Goal: Information Seeking & Learning: Find contact information

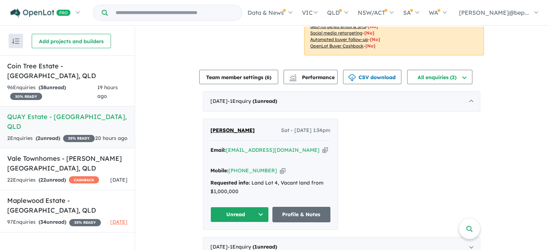
scroll to position [209, 0]
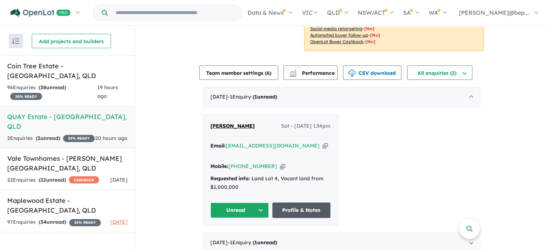
click at [304, 203] on link "Profile & Notes" at bounding box center [301, 210] width 58 height 15
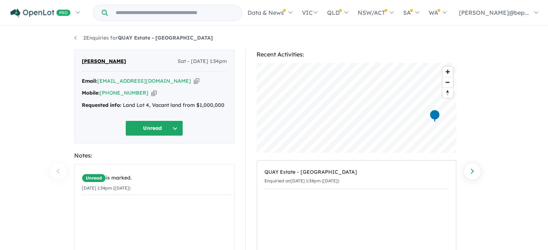
click at [169, 91] on div "Email: [EMAIL_ADDRESS][DOMAIN_NAME] Copied! Mobile: [PHONE_NUMBER] Copied! Requ…" at bounding box center [154, 95] width 145 height 36
click at [194, 81] on icon "button" at bounding box center [196, 81] width 5 height 8
drag, startPoint x: 116, startPoint y: 64, endPoint x: 71, endPoint y: 61, distance: 44.4
click at [71, 61] on div "[PERSON_NAME] Sat - [DATE] 1:34pm Email: [EMAIL_ADDRESS][DOMAIN_NAME] Copied! M…" at bounding box center [154, 192] width 171 height 285
copy span "[PERSON_NAME]"
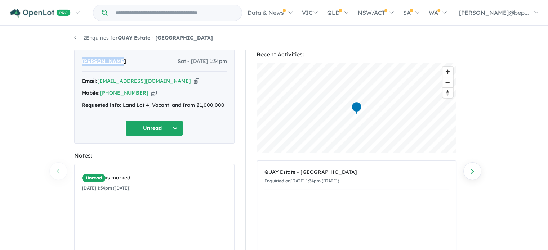
click at [151, 93] on icon "button" at bounding box center [153, 93] width 5 height 8
copy span "[PERSON_NAME]"
drag, startPoint x: 183, startPoint y: 41, endPoint x: 120, endPoint y: 41, distance: 63.4
click at [120, 41] on ul "2 Enquiries for QUAY Estate - [GEOGRAPHIC_DATA]" at bounding box center [274, 38] width 400 height 9
copy strong "QUAY Estate - [GEOGRAPHIC_DATA]"
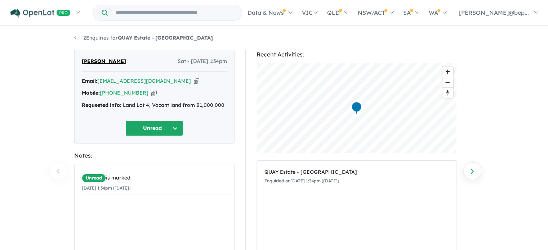
click at [159, 106] on div "Requested info: Land Lot 4, Vacant land from $1,000,000" at bounding box center [154, 105] width 145 height 9
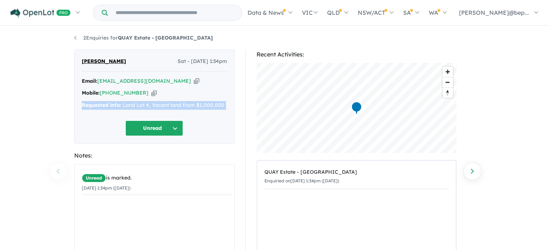
click at [159, 106] on div "Requested info: Land Lot 4, Vacant land from $1,000,000" at bounding box center [154, 105] width 145 height 9
copy div "Requested info: Land Lot 4, Vacant land from $1,000,000 Unread"
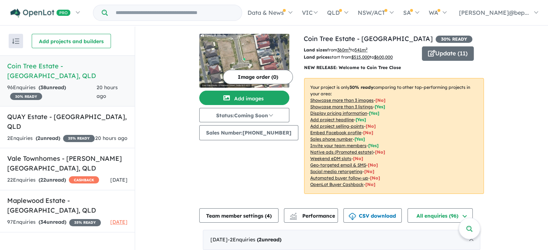
scroll to position [197, 0]
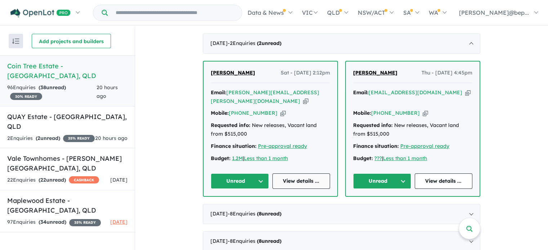
click at [306, 182] on link "View details ..." at bounding box center [301, 181] width 58 height 15
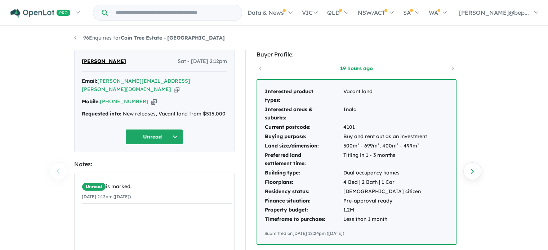
click at [179, 86] on icon "button" at bounding box center [176, 90] width 5 height 8
drag, startPoint x: 202, startPoint y: 38, endPoint x: 124, endPoint y: 34, distance: 78.3
click at [124, 34] on ul "96 Enquiries for Coin Tree Estate - Inala" at bounding box center [274, 38] width 400 height 9
copy strong "Coin Tree Estate - Inala"
click at [150, 110] on div "Requested info: New releases, Vacant land from $515,000" at bounding box center [154, 114] width 145 height 9
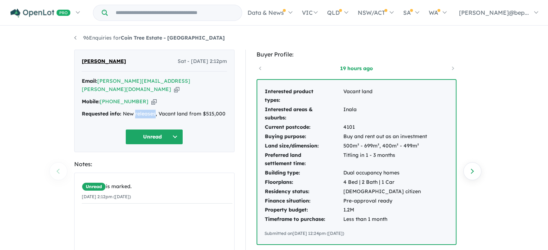
click at [150, 110] on div "Requested info: New releases, Vacant land from $515,000" at bounding box center [154, 114] width 145 height 9
copy div "Requested info: New releases, Vacant land from $515,000 Unread"
drag, startPoint x: 264, startPoint y: 87, endPoint x: 329, endPoint y: 150, distance: 90.4
click at [329, 150] on tbody "Interested product types: Vacant land Interested areas & suburbs: Inala Current…" at bounding box center [345, 155] width 163 height 137
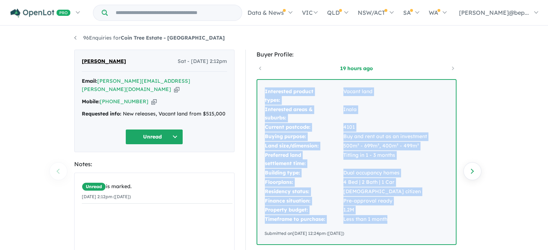
drag, startPoint x: 265, startPoint y: 92, endPoint x: 402, endPoint y: 224, distance: 191.1
click at [402, 224] on div "Interested product types: Vacant land Interested areas & suburbs: Inala Current…" at bounding box center [356, 162] width 199 height 165
copy tbody "Interested product types: Vacant land Interested areas & suburbs: Inala Current…"
